Goal: Check status: Check status

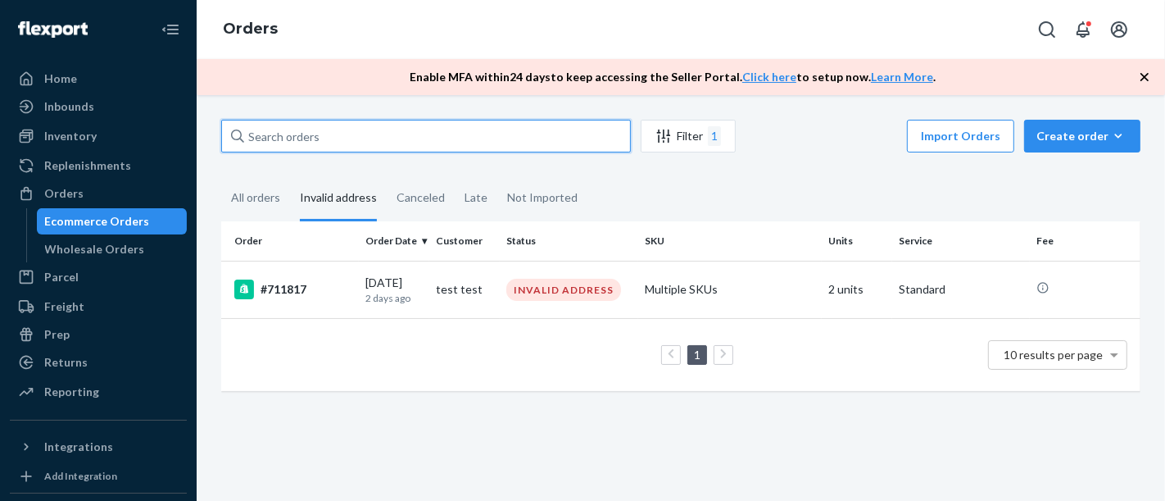
click at [272, 140] on input "text" at bounding box center [426, 136] width 410 height 33
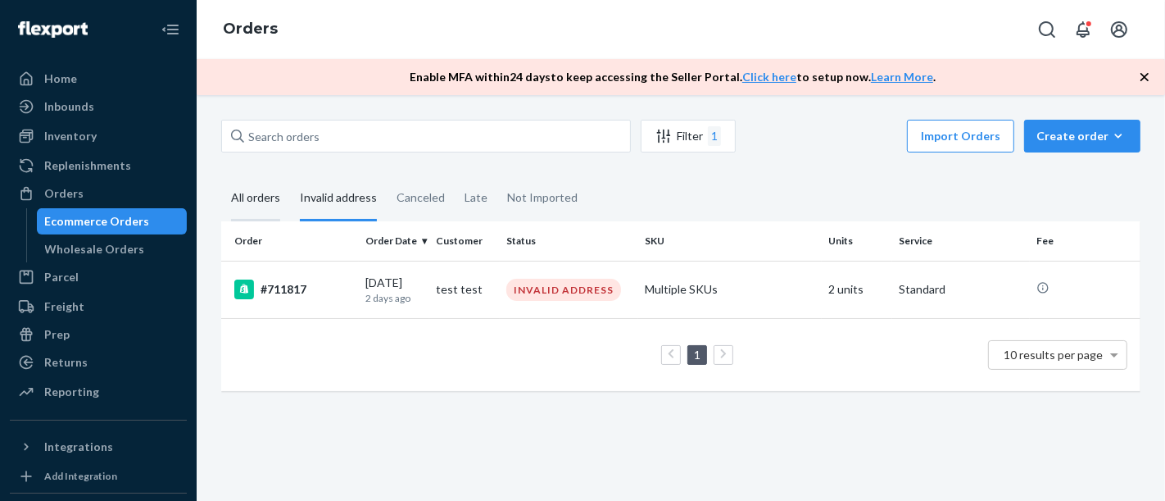
click at [269, 206] on div "All orders" at bounding box center [255, 198] width 49 height 45
click at [221, 176] on input "All orders" at bounding box center [221, 176] width 0 height 0
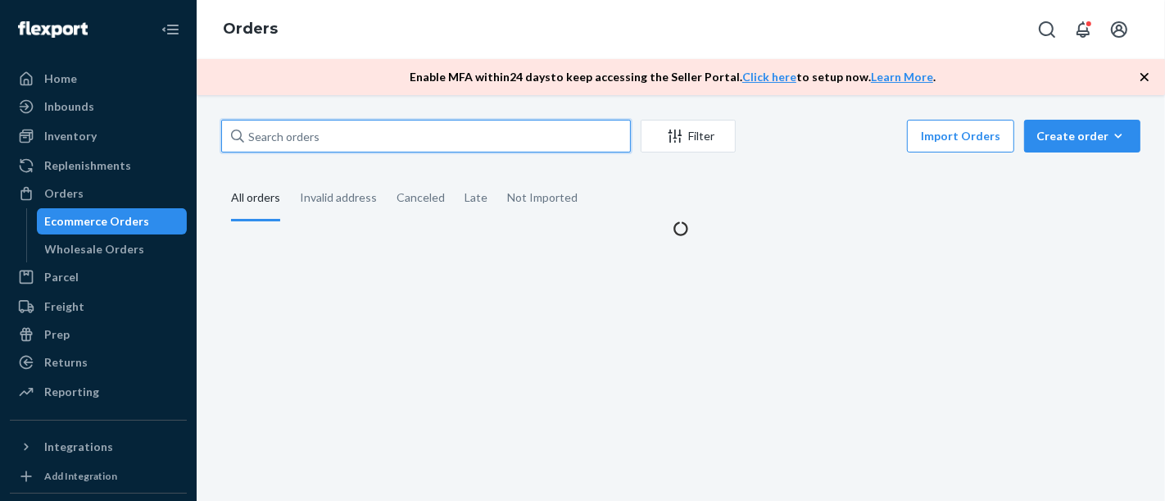
click at [319, 128] on input "text" at bounding box center [426, 136] width 410 height 33
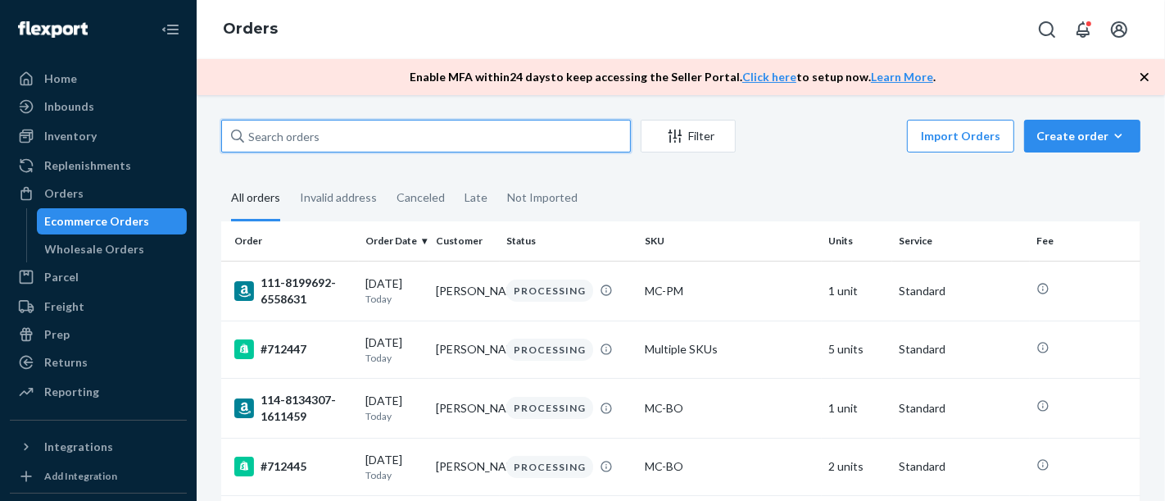
paste input "#711392"
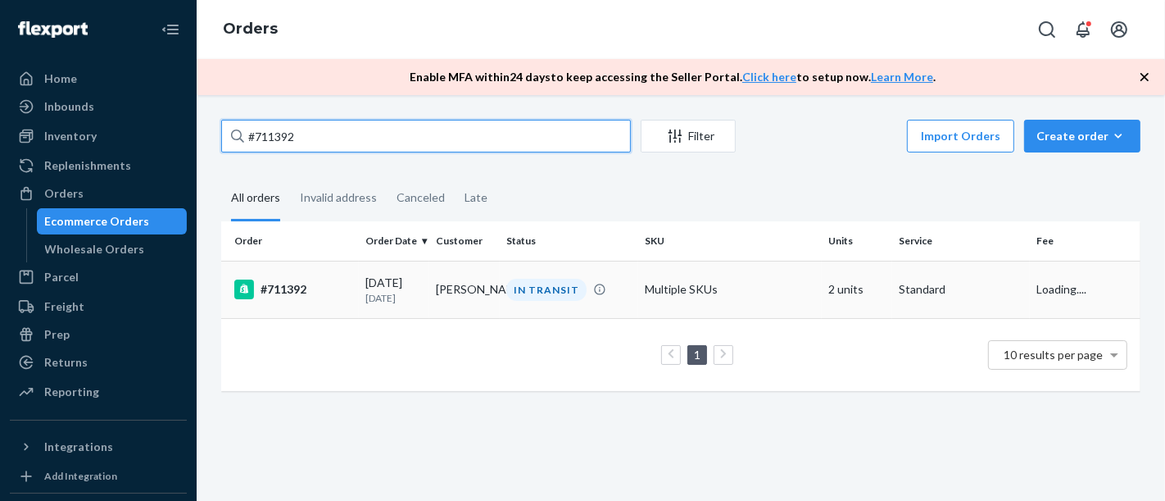
type input "#711392"
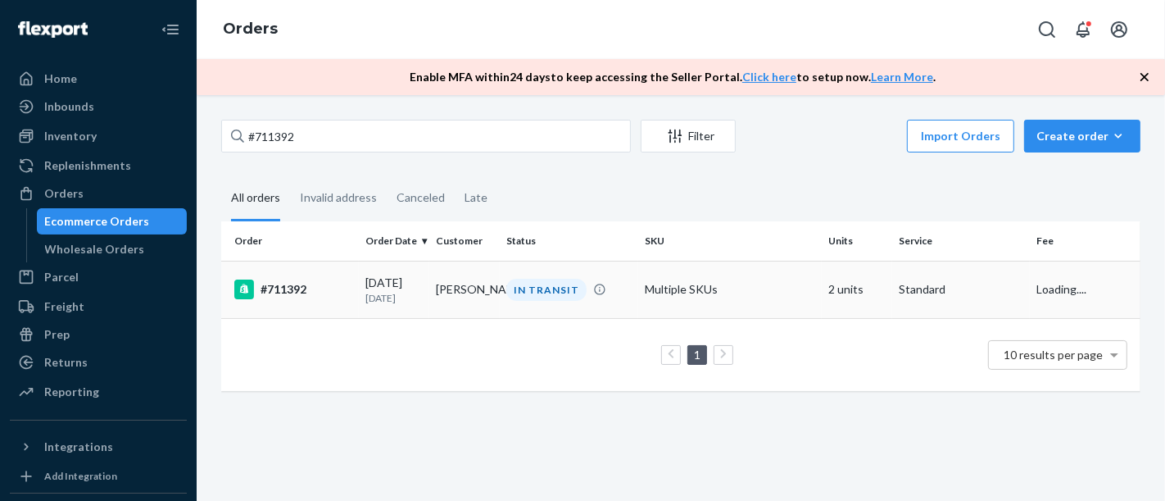
click at [274, 289] on div "#711392" at bounding box center [293, 289] width 118 height 20
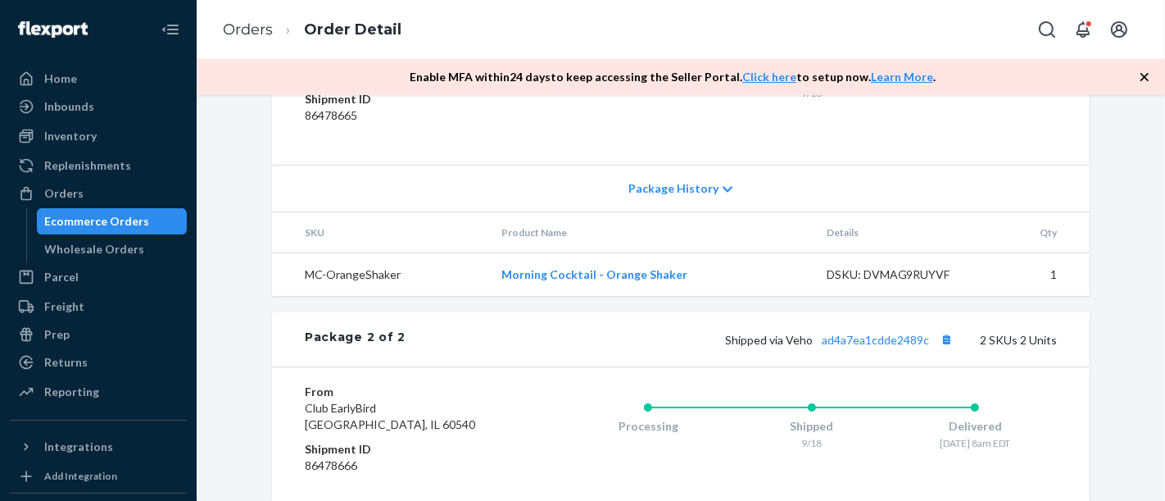
scroll to position [782, 0]
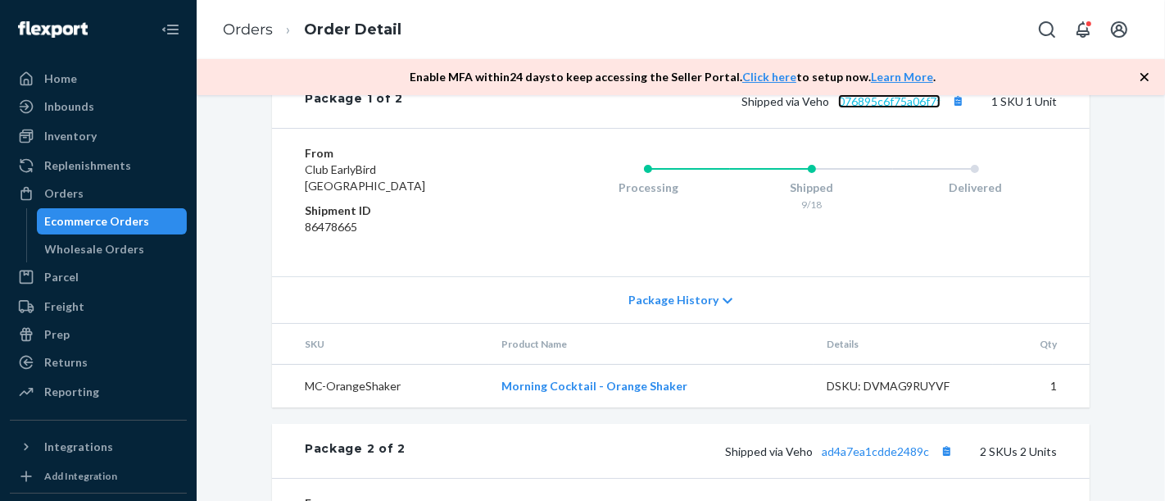
click at [887, 108] on link "076895c6f75a06f7f" at bounding box center [889, 101] width 102 height 14
